Goal: Complete application form

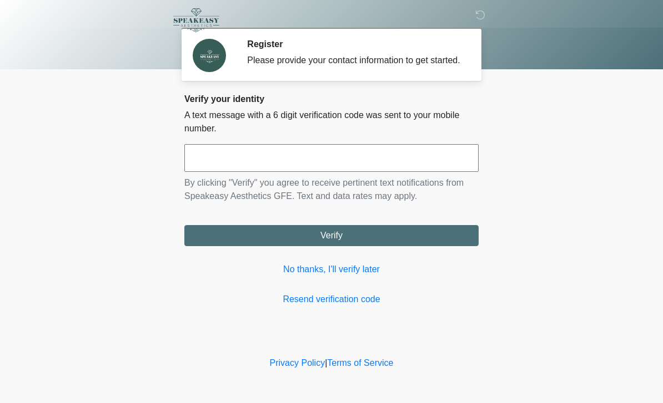
click at [358, 166] on input "text" at bounding box center [331, 158] width 294 height 28
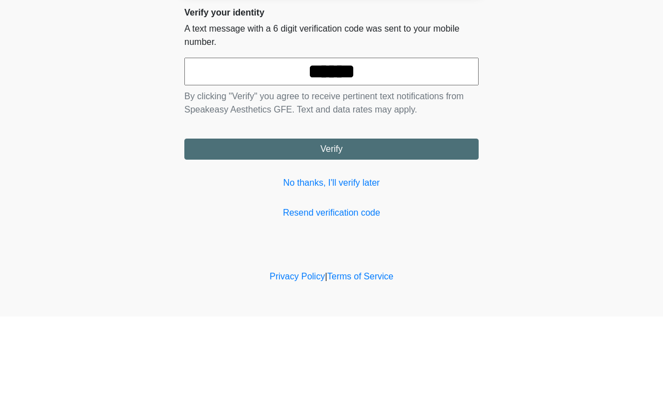
type input "******"
click at [382, 225] on button "Verify" at bounding box center [331, 235] width 294 height 21
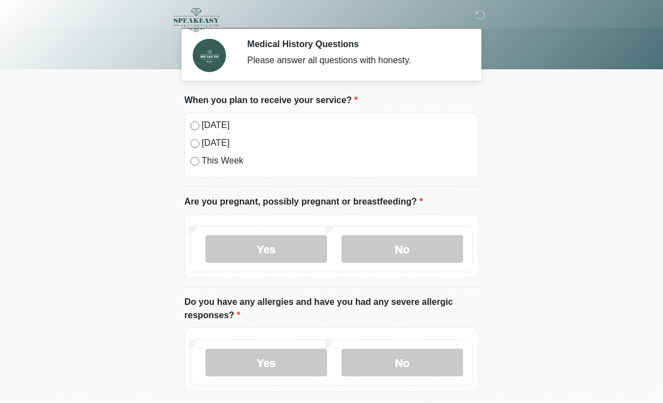
click at [422, 247] on label "No" at bounding box center [402, 249] width 122 height 28
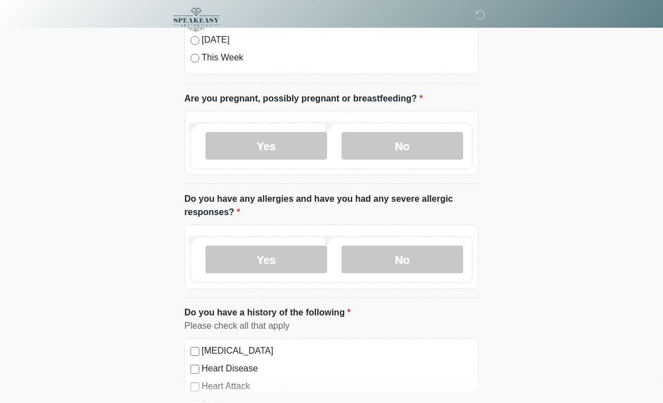
scroll to position [106, 0]
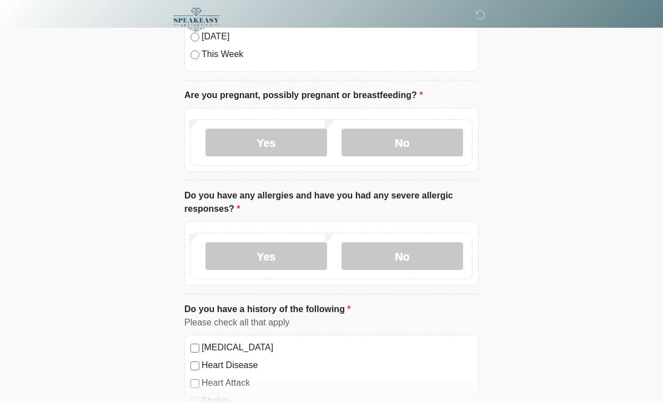
click at [425, 248] on label "No" at bounding box center [402, 257] width 122 height 28
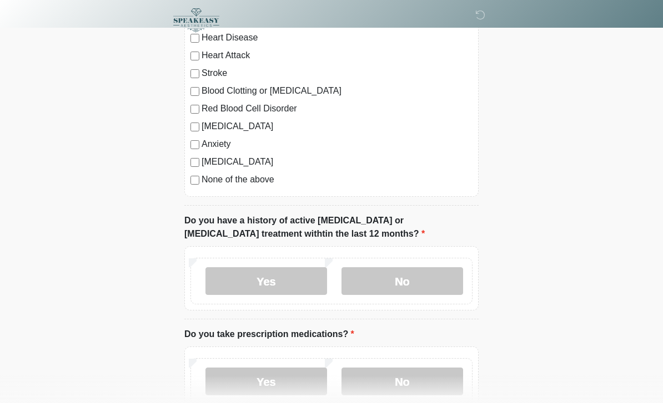
scroll to position [400, 0]
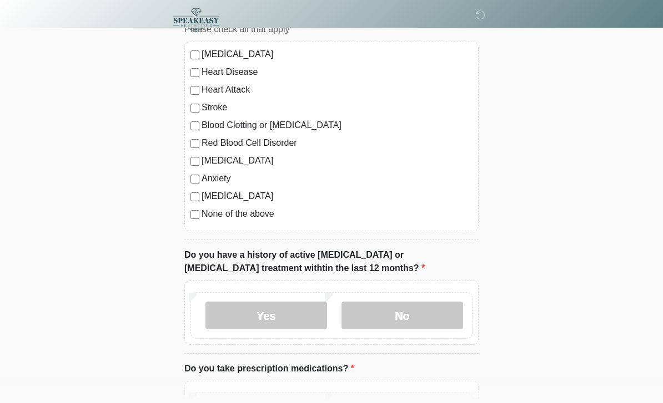
click at [423, 304] on label "No" at bounding box center [402, 316] width 122 height 28
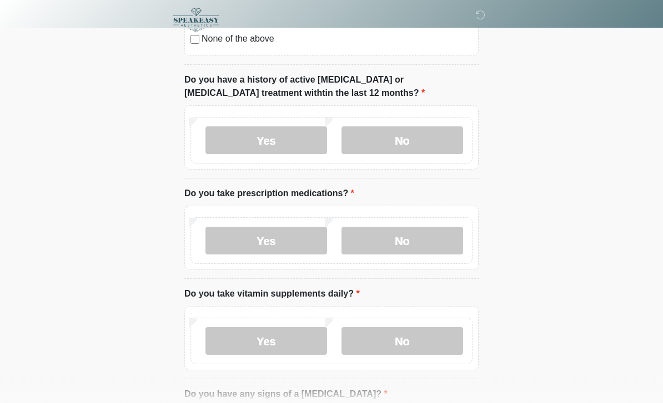
scroll to position [583, 0]
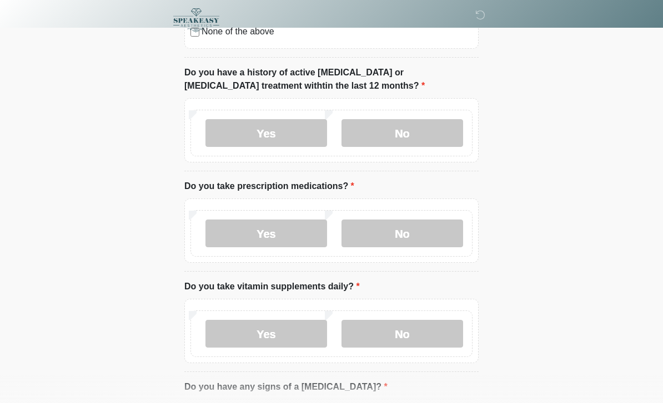
click at [286, 229] on label "Yes" at bounding box center [266, 234] width 122 height 28
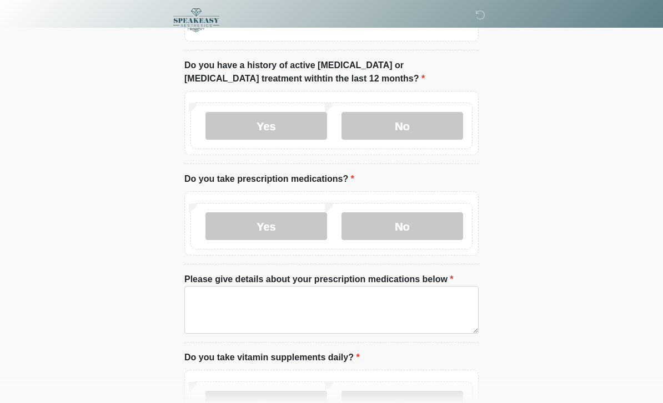
scroll to position [601, 0]
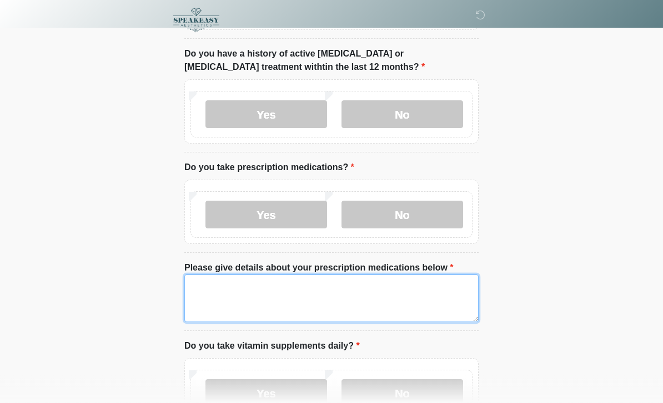
click at [377, 304] on textarea "Please give details about your prescription medications below" at bounding box center [331, 299] width 294 height 48
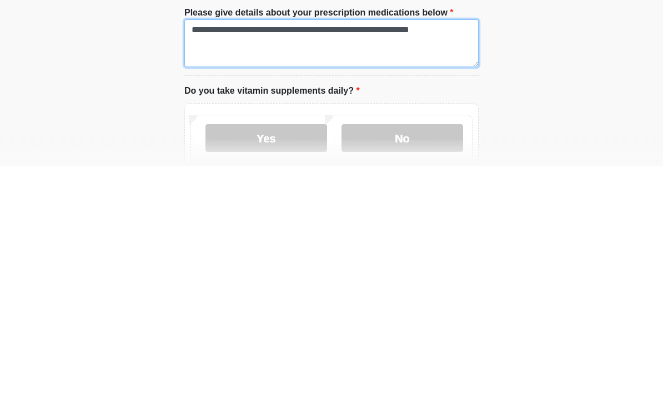
type textarea "**********"
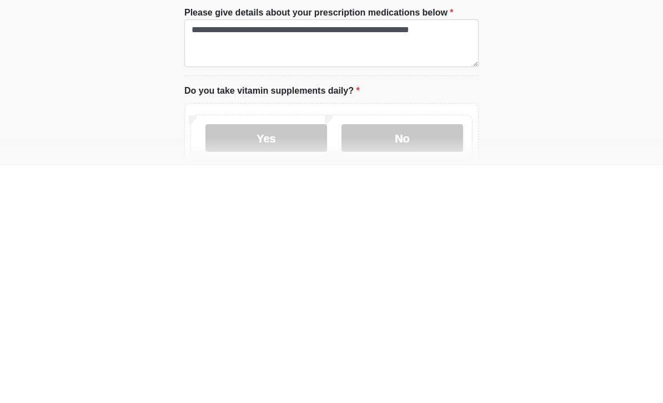
click at [408, 362] on label "No" at bounding box center [402, 376] width 122 height 28
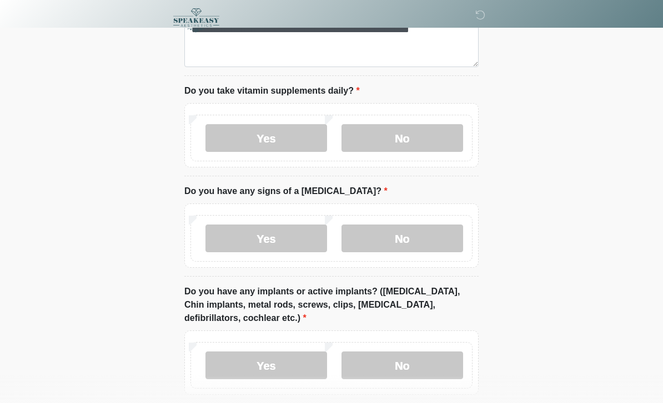
click at [412, 237] on label "No" at bounding box center [402, 239] width 122 height 28
click at [284, 357] on label "Yes" at bounding box center [266, 366] width 122 height 28
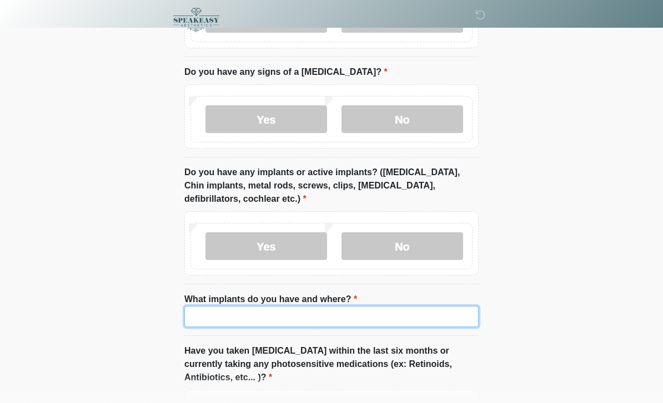
click at [321, 315] on input "What implants do you have and where?" at bounding box center [331, 317] width 294 height 21
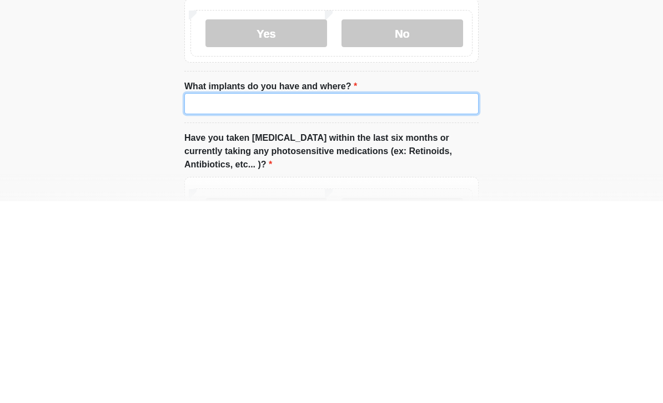
type input "*"
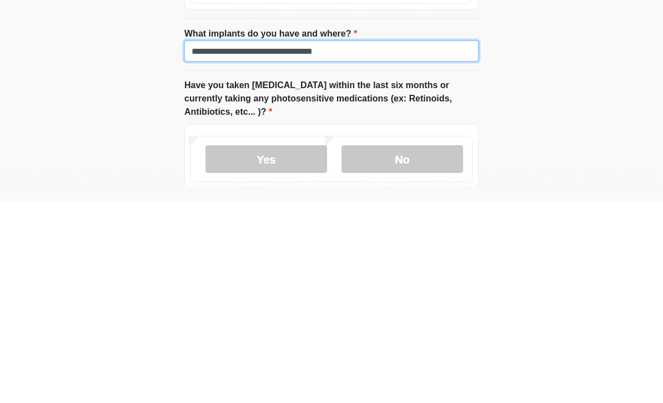
type input "**********"
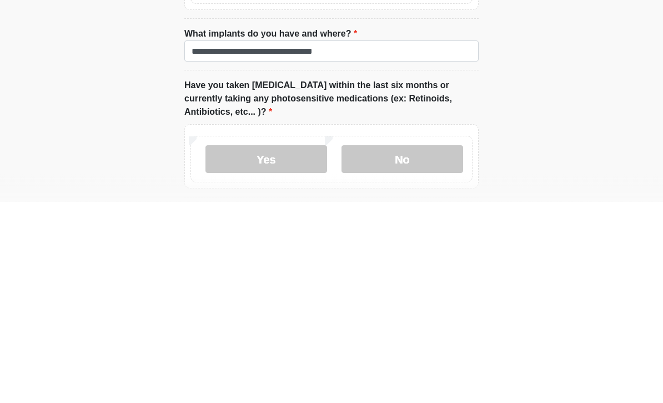
click at [380, 347] on label "No" at bounding box center [402, 361] width 122 height 28
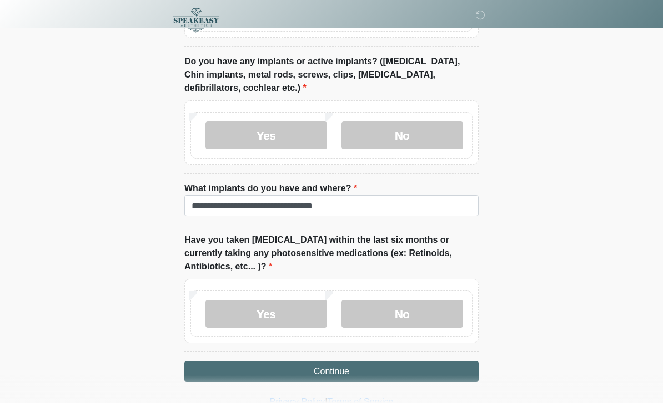
click at [356, 365] on button "Continue" at bounding box center [331, 371] width 294 height 21
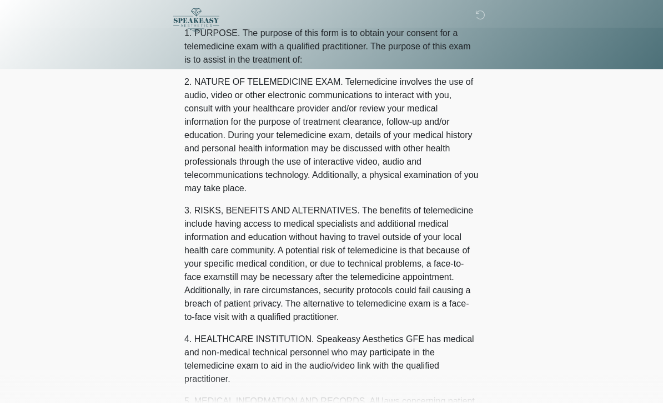
scroll to position [0, 0]
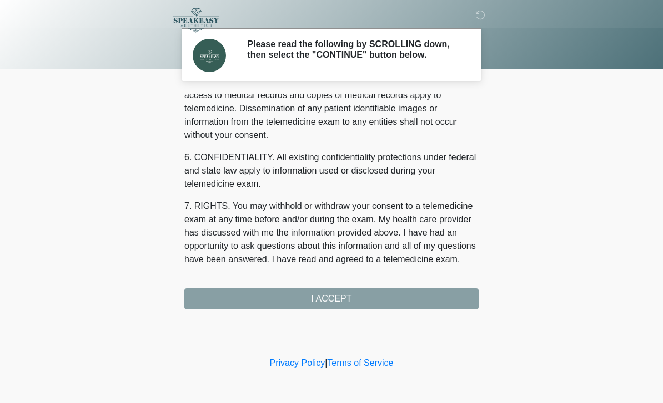
click at [360, 309] on div "1. PURPOSE. The purpose of this form is to obtain your consent for a telemedici…" at bounding box center [331, 202] width 294 height 216
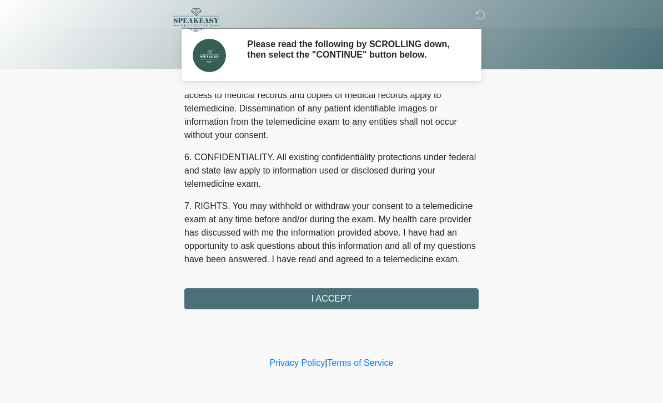
scroll to position [400, 0]
click at [360, 301] on button "I ACCEPT" at bounding box center [331, 299] width 294 height 21
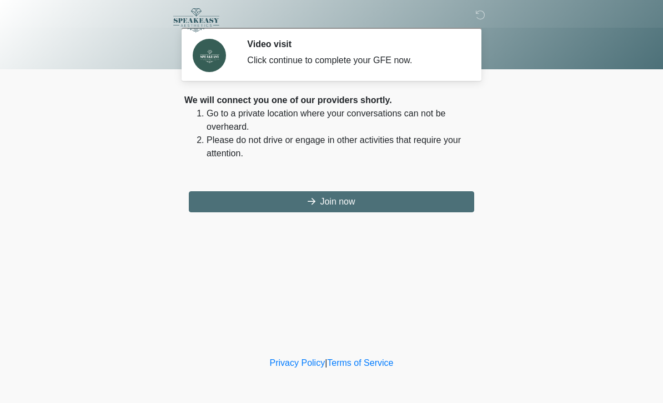
click at [371, 195] on button "Join now" at bounding box center [331, 201] width 285 height 21
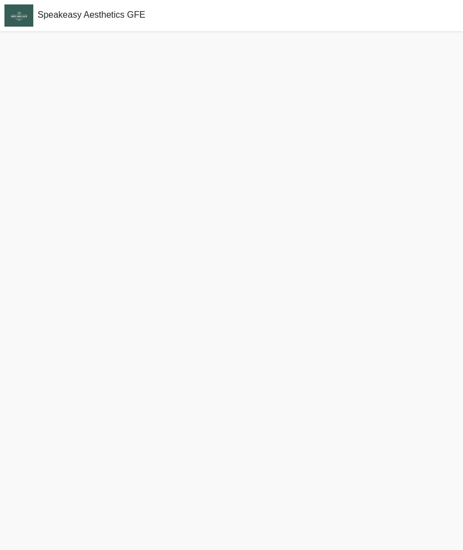
scroll to position [3, 0]
